Goal: Check status: Check status

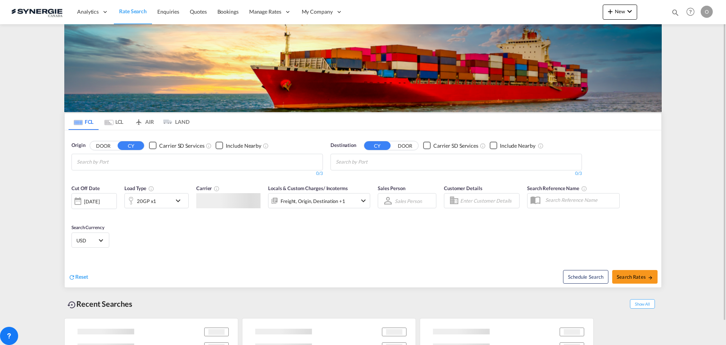
click at [678, 9] on div "Bookings Quotes Enquiries Help Resources Product Release O My Profile Logout" at bounding box center [691, 11] width 48 height 23
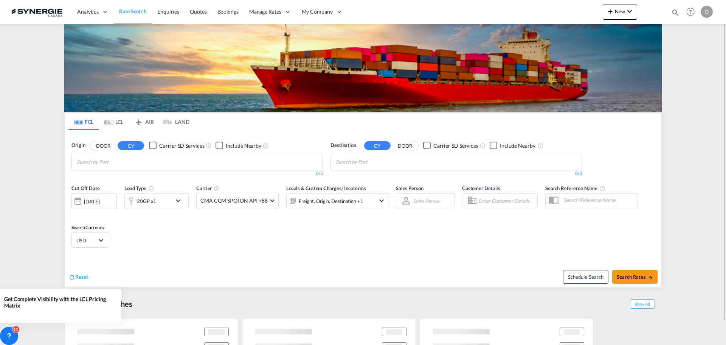
click at [680, 10] on div "Bookings Quotes Enquiries Help Resources Product Release O My Profile Logout" at bounding box center [691, 11] width 48 height 23
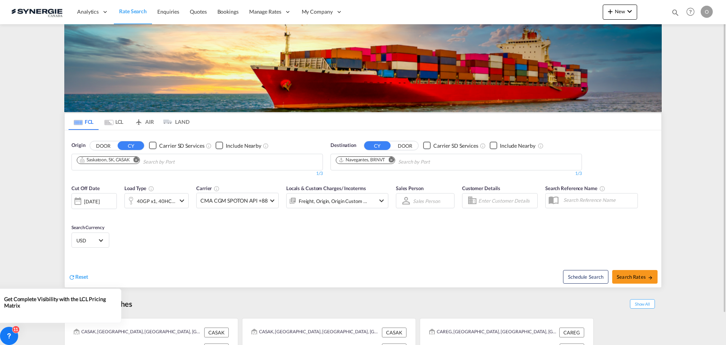
click at [674, 11] on md-icon "icon-magnify" at bounding box center [675, 12] width 8 height 8
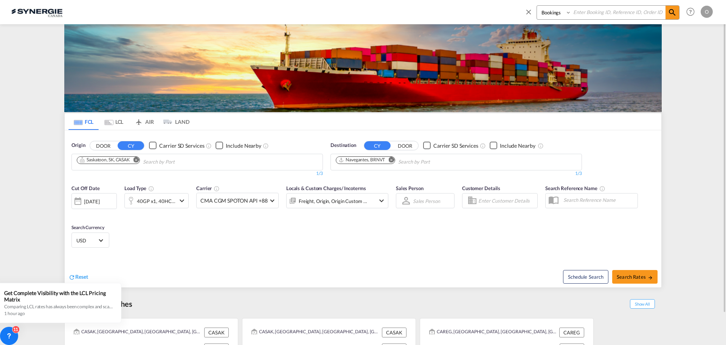
click at [549, 12] on select "Bookings Quotes Enquiries" at bounding box center [555, 13] width 36 height 14
select select "Quotes"
click at [537, 6] on select "Bookings Quotes Enquiries" at bounding box center [555, 13] width 36 height 14
click at [608, 4] on div "Bookings Quotes Enquiries Help Resources Product Release O My Profile Logout" at bounding box center [617, 11] width 195 height 23
click at [606, 14] on input at bounding box center [618, 12] width 94 height 13
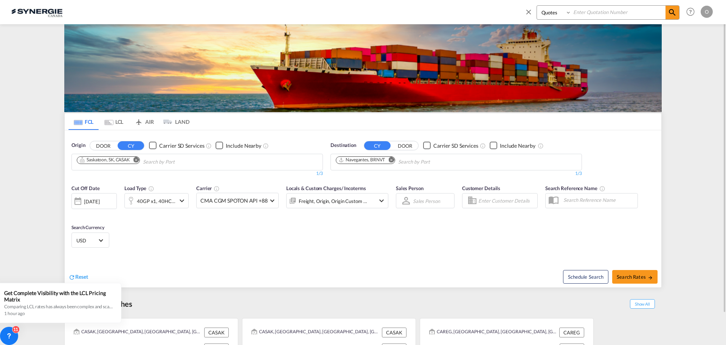
paste input "SYC000013946-A"
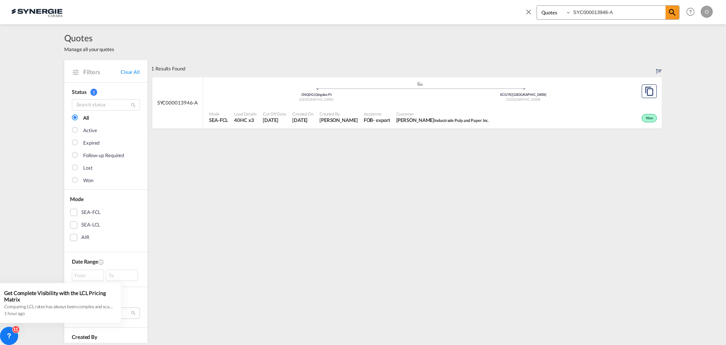
click at [390, 106] on div "Mode SEA-FCL Load Details 40HC x3 Cut Off Date 8 Aug 2025 Created On 8 Aug 2025…" at bounding box center [432, 117] width 459 height 23
click at [621, 11] on input "SYC000013946-A" at bounding box center [618, 12] width 94 height 13
drag, startPoint x: 562, startPoint y: 12, endPoint x: 445, endPoint y: 14, distance: 116.9
click at [448, 15] on div "Bookings Quotes Enquiries SYC000013946-A Help Resources Product Release O My Pr…" at bounding box center [362, 11] width 703 height 23
paste input "4000"
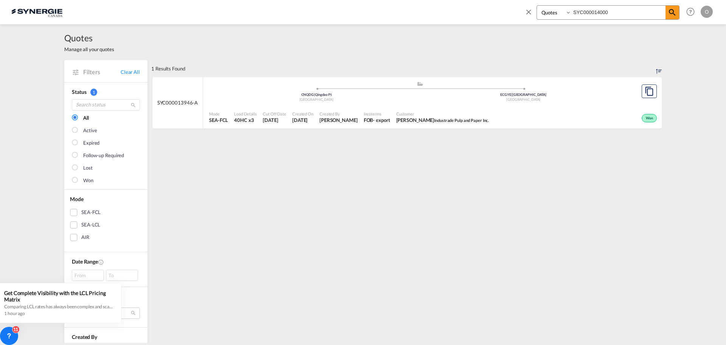
type input "SYC000014000"
click at [451, 106] on div "Mode SEA-LCL Load Details 0.42 W/M Cut Off Date 12 Aug 2025 Created On 12 Aug 2…" at bounding box center [432, 117] width 459 height 23
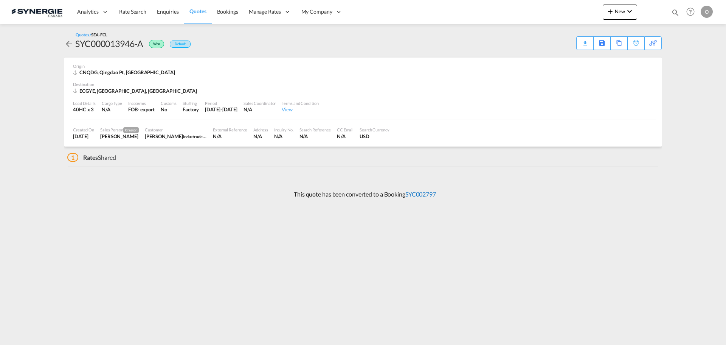
click at [433, 195] on link "SYC002797" at bounding box center [420, 193] width 31 height 7
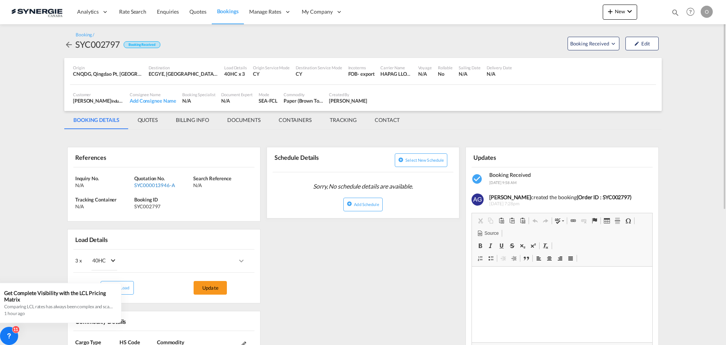
click at [162, 186] on div "SYC000013946-A" at bounding box center [162, 185] width 57 height 7
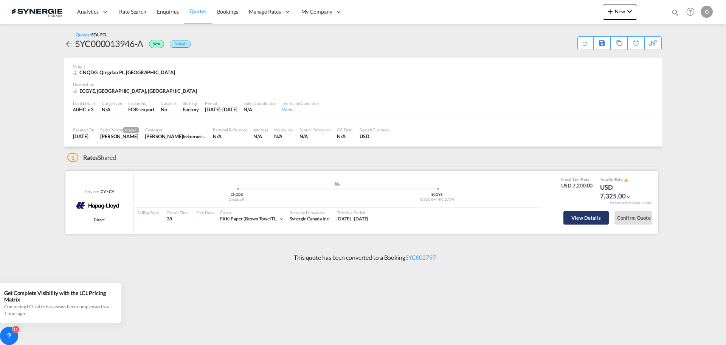
click at [585, 217] on button "View Details" at bounding box center [585, 218] width 45 height 14
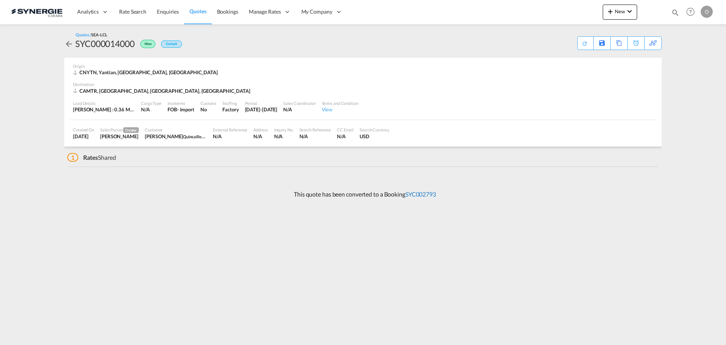
click at [434, 193] on link "SYC002793" at bounding box center [420, 193] width 31 height 7
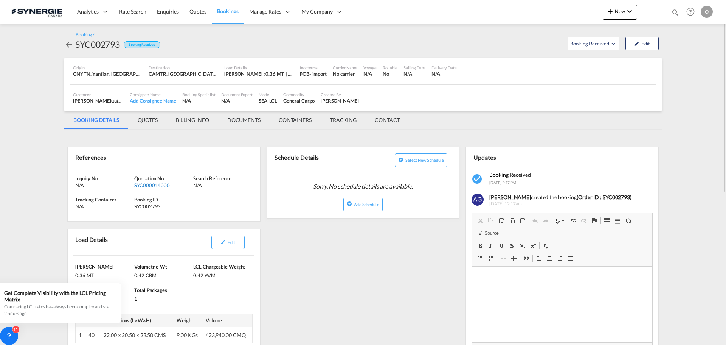
click at [148, 183] on div "SYC000014000" at bounding box center [162, 185] width 57 height 7
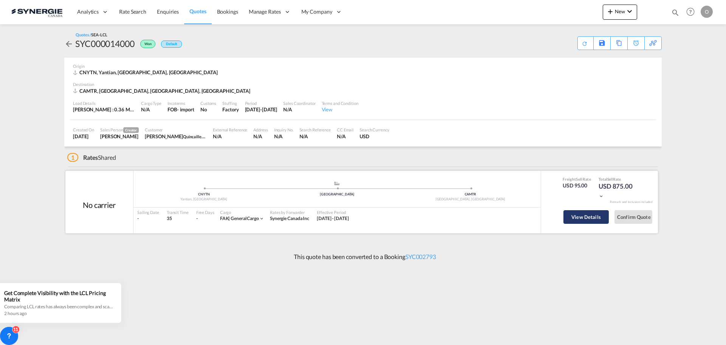
click at [566, 219] on button "View Details" at bounding box center [585, 217] width 45 height 14
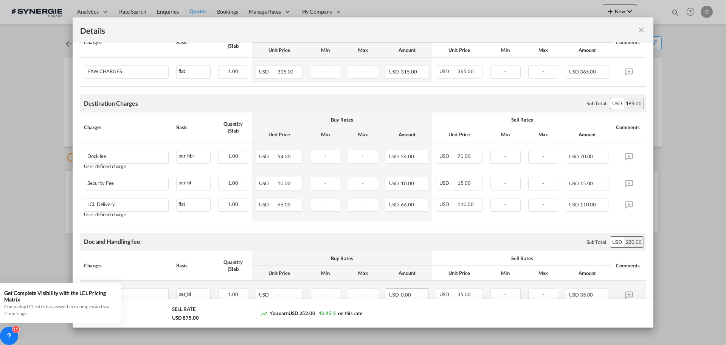
scroll to position [378, 0]
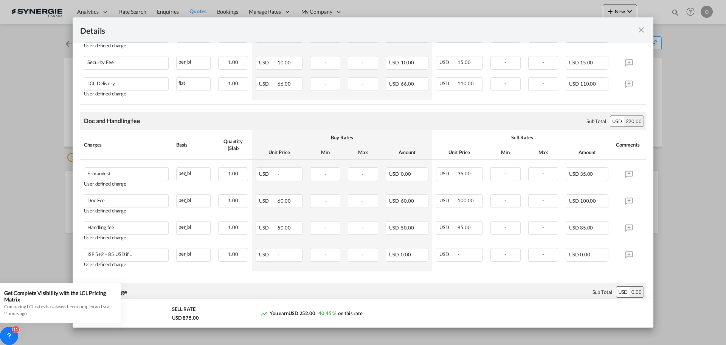
click at [642, 29] on md-icon "icon-close fg-AAA8AD m-0 cursor" at bounding box center [641, 29] width 9 height 9
